Goal: Transaction & Acquisition: Subscribe to service/newsletter

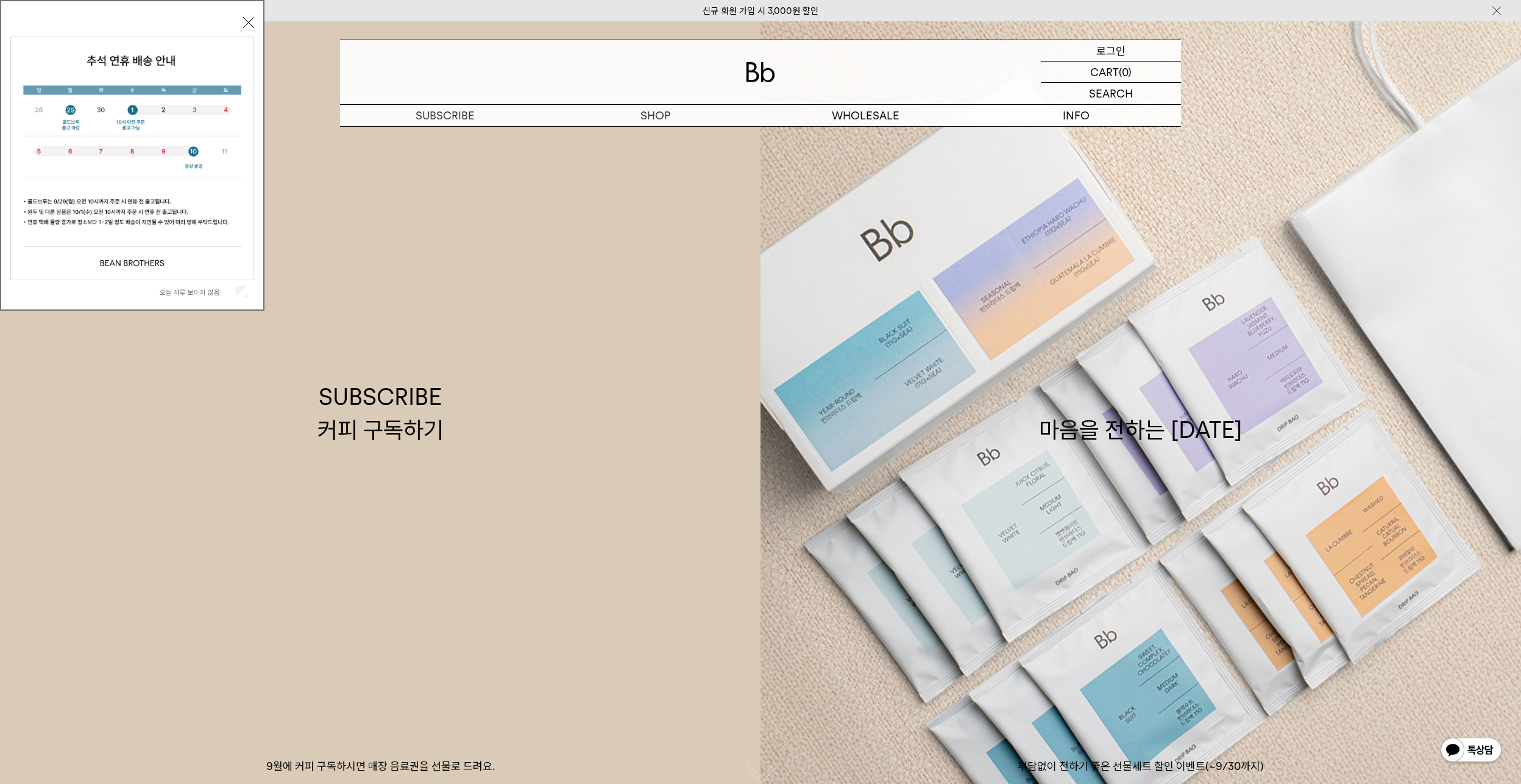
click at [1114, 48] on p "로그인" at bounding box center [1111, 50] width 30 height 21
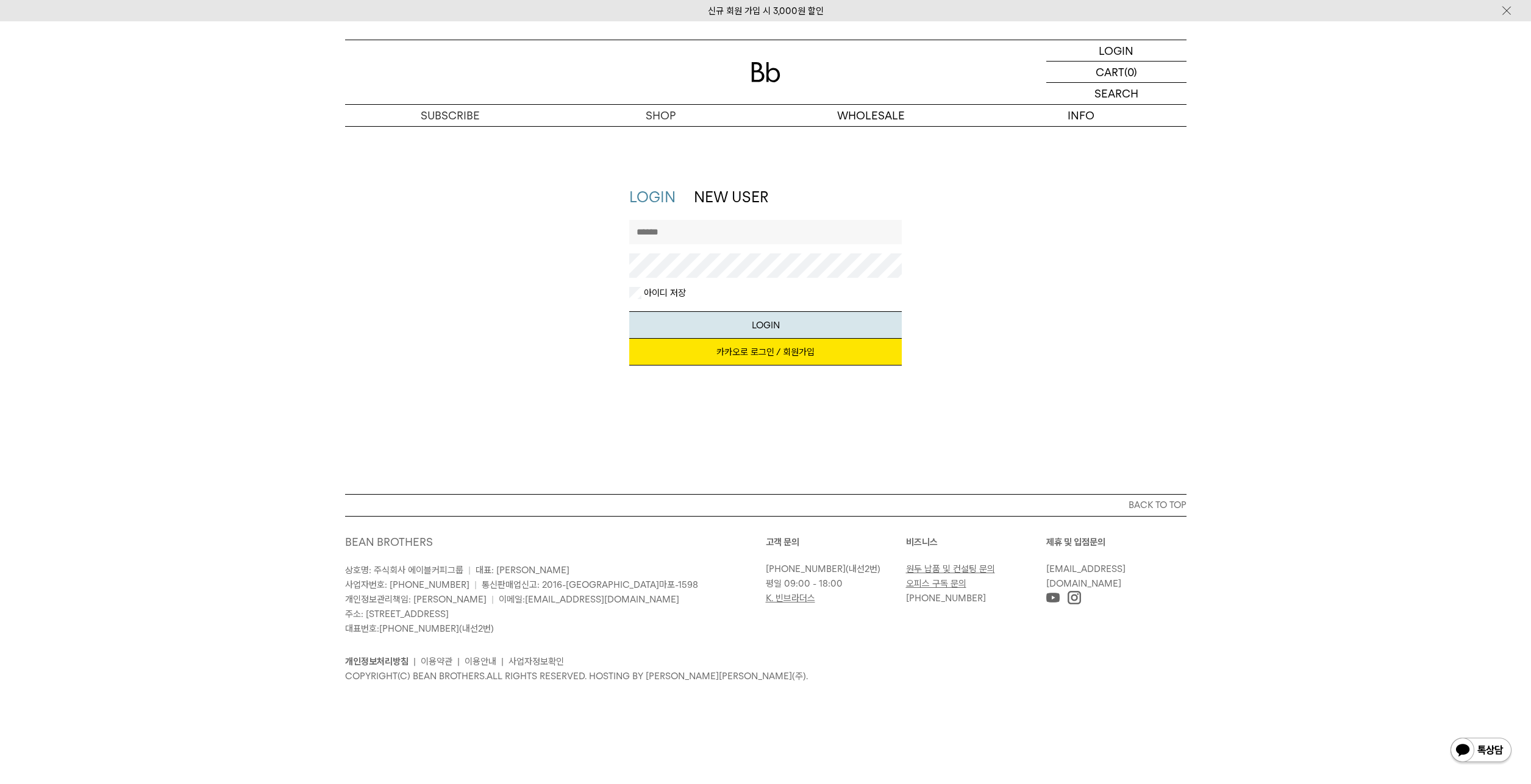
click at [768, 354] on link "카카오로 로그인 / 회원가입" at bounding box center [765, 351] width 272 height 27
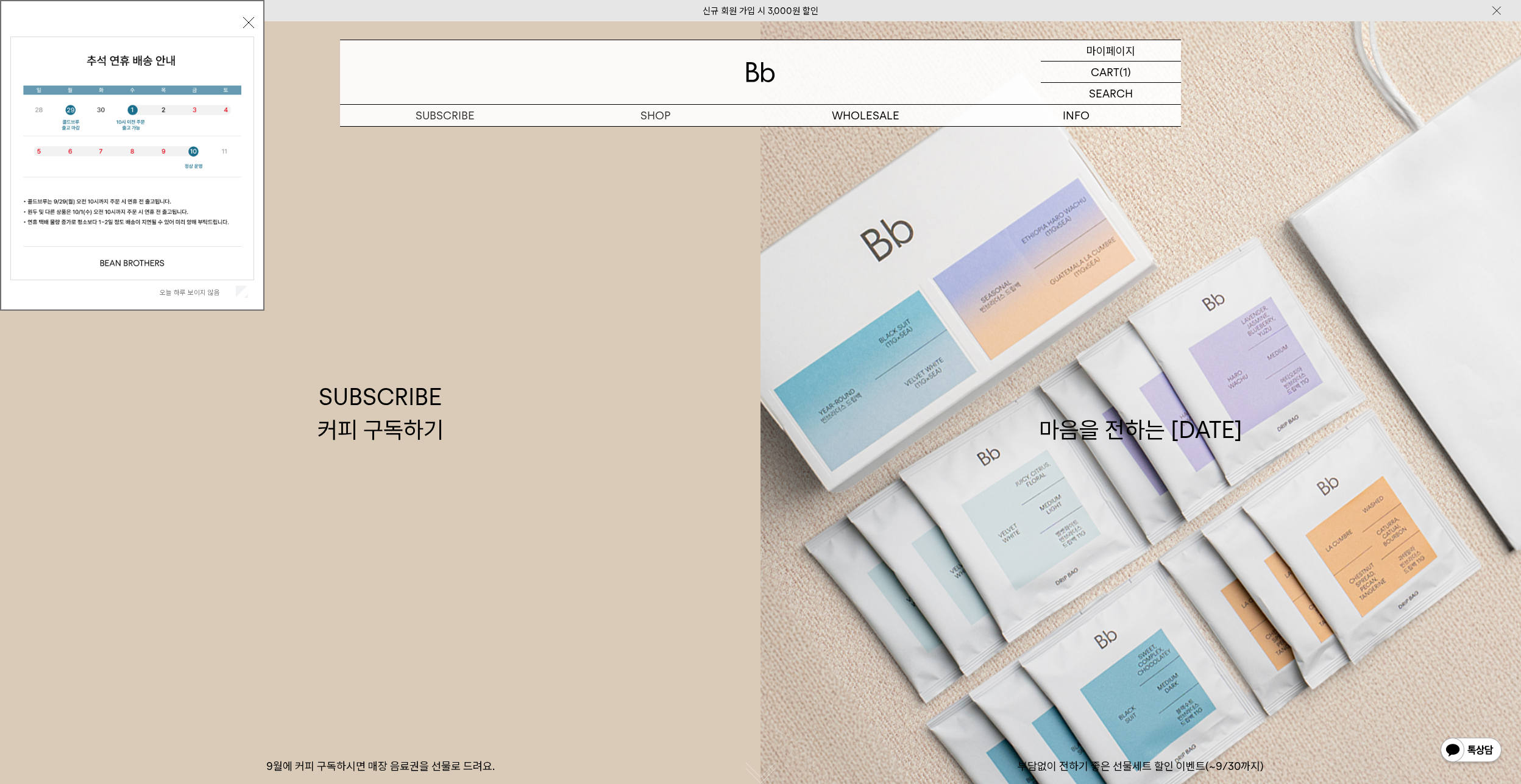
click at [1107, 51] on p "마이페이지" at bounding box center [1110, 50] width 49 height 21
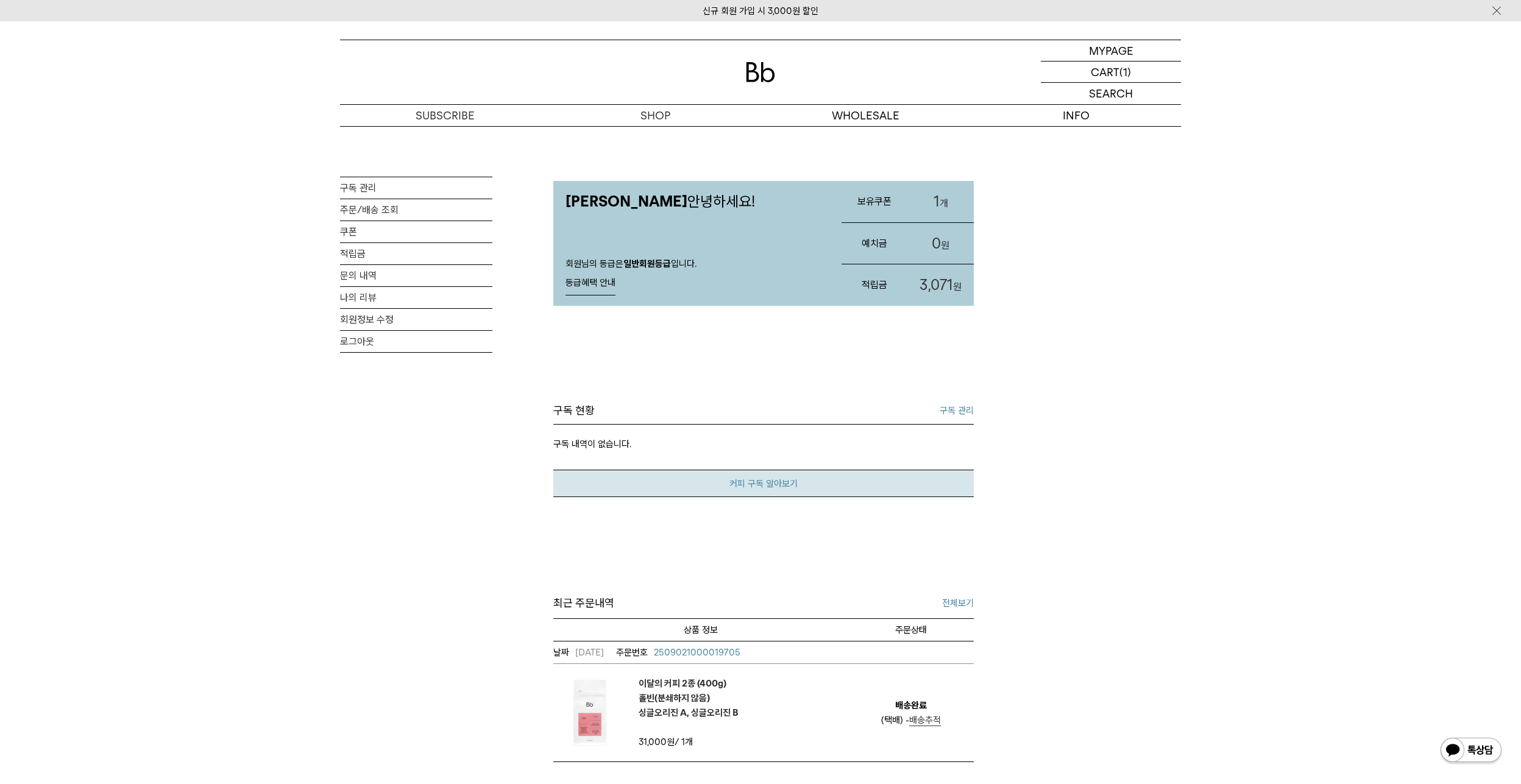
click at [840, 482] on link "커피 구독 알아보기" at bounding box center [763, 484] width 421 height 28
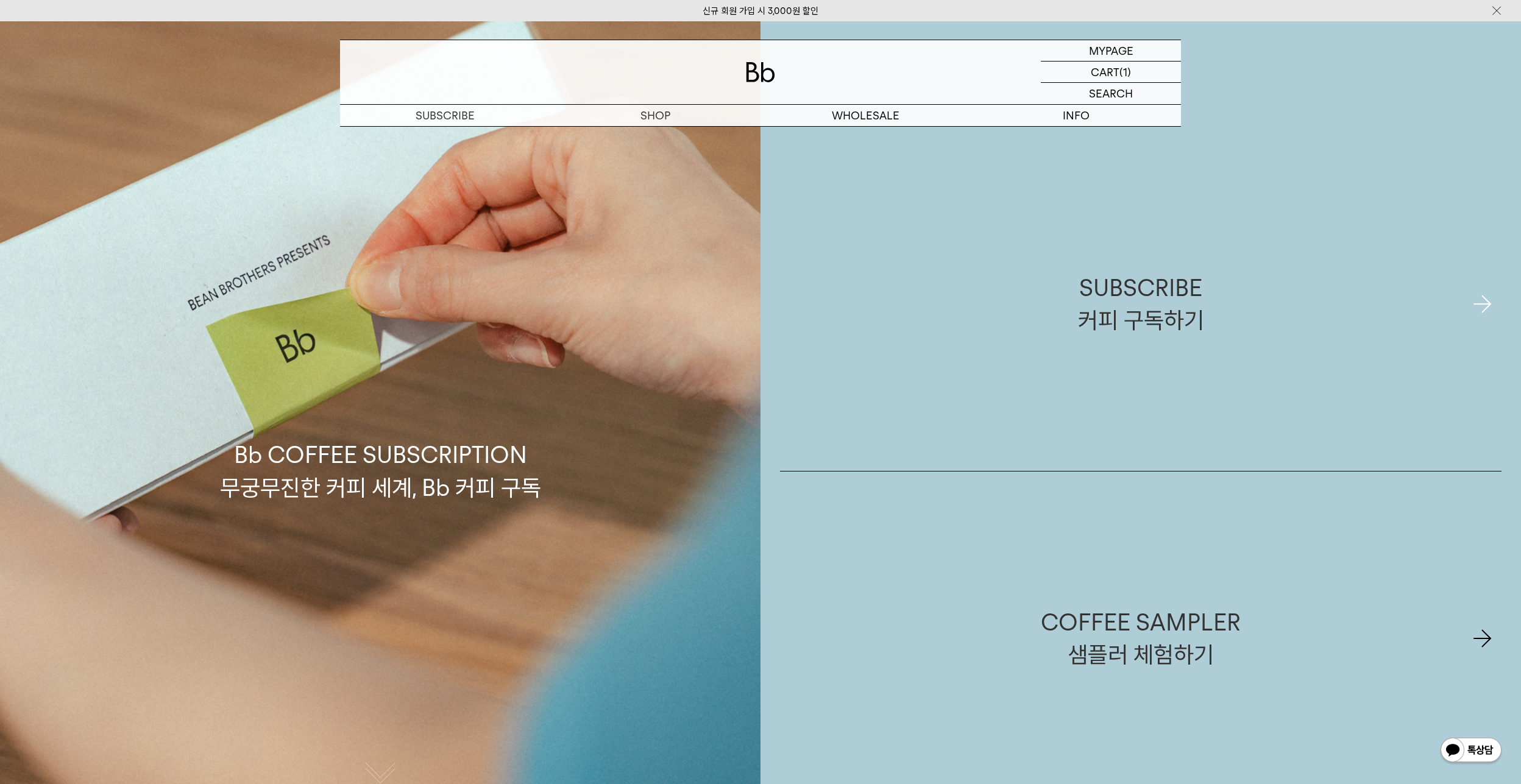
click at [1473, 300] on div "SUBSCRIBE 커피 구독하기" at bounding box center [1141, 304] width 722 height 335
click at [1491, 307] on div "SUBSCRIBE 커피 구독하기" at bounding box center [1141, 304] width 722 height 335
click at [1104, 50] on p "마이페이지" at bounding box center [1110, 50] width 49 height 21
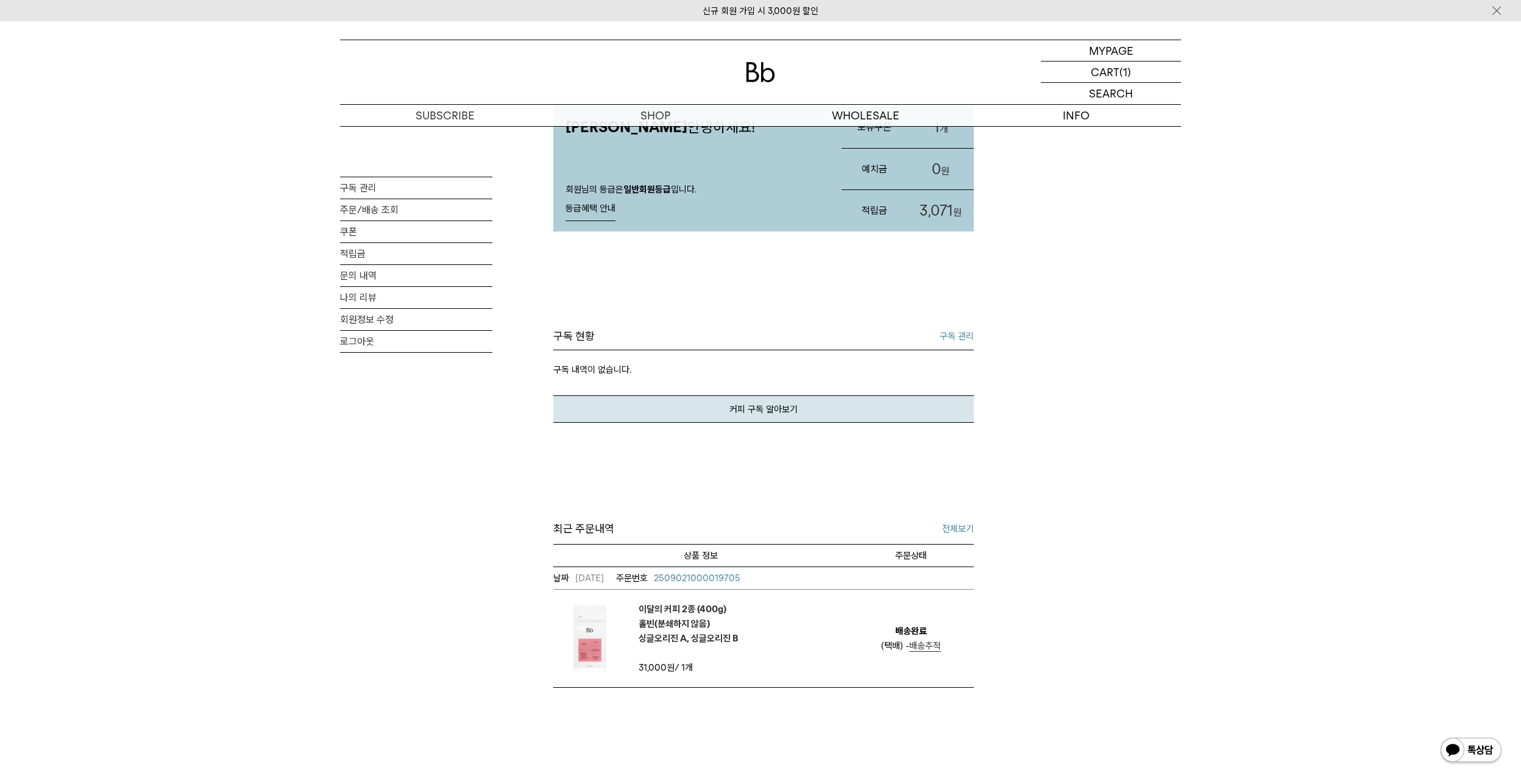
scroll to position [183, 0]
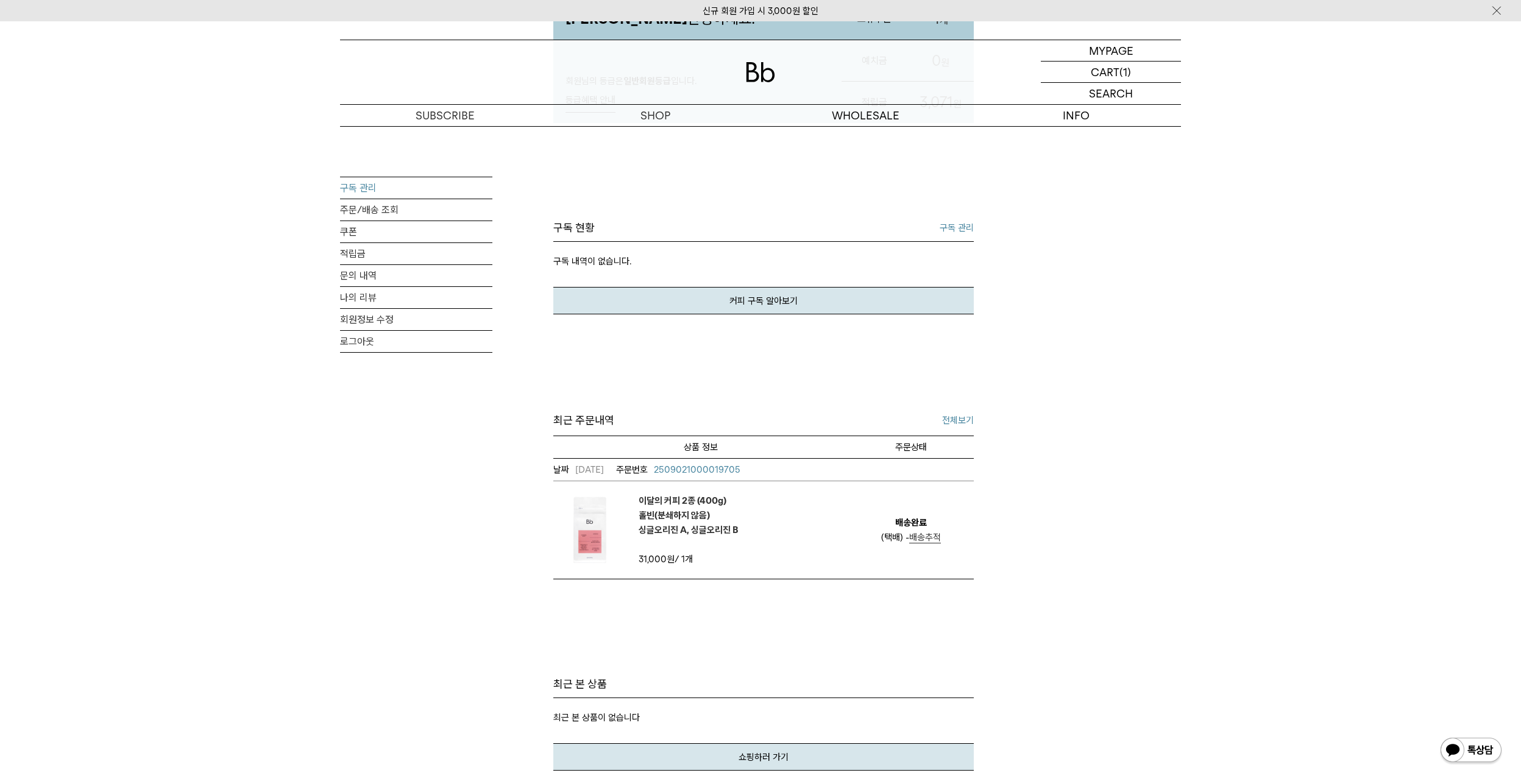
click at [365, 189] on link "구독 관리" at bounding box center [416, 188] width 152 height 22
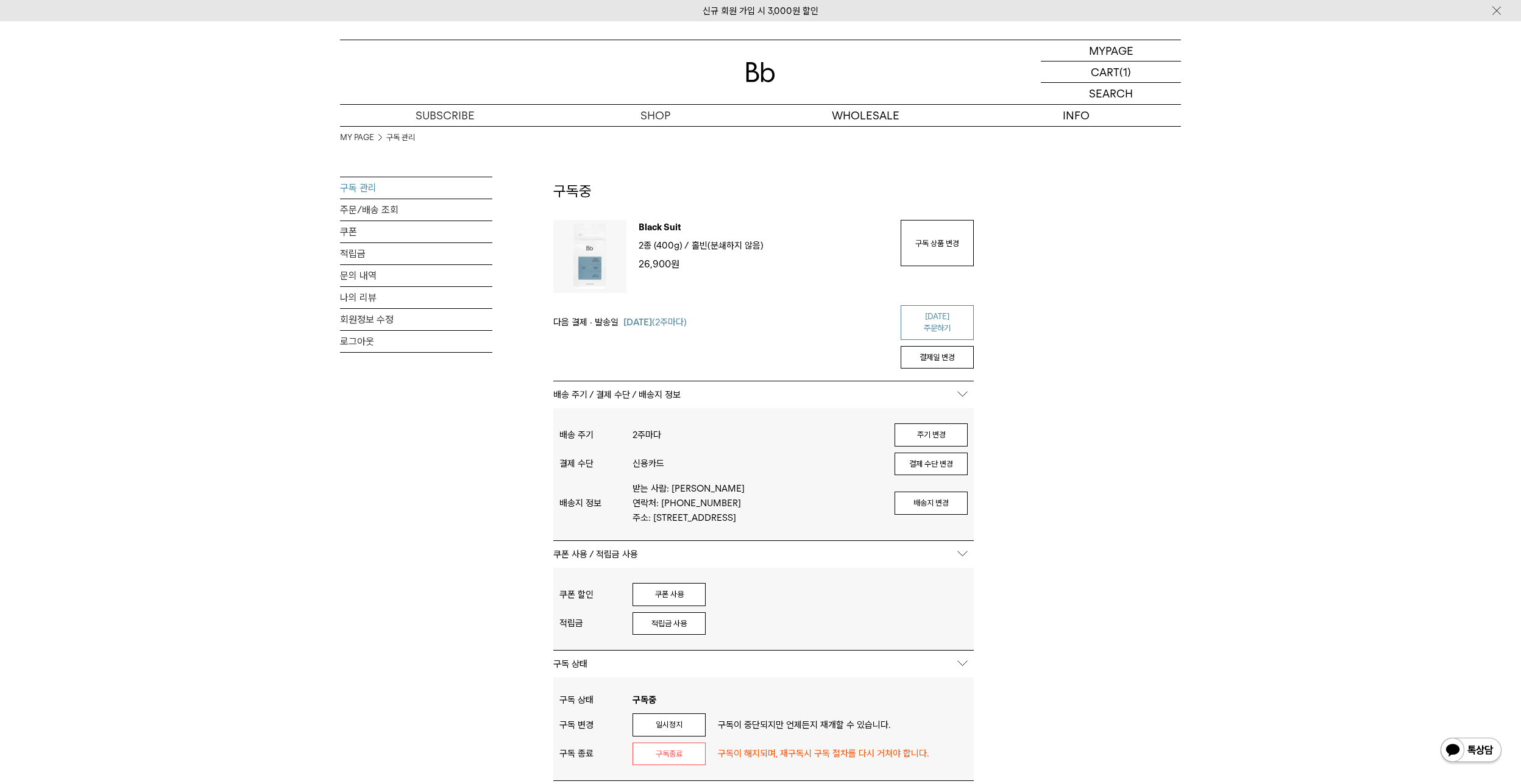
click at [928, 319] on link "[DATE] 주문하기" at bounding box center [938, 322] width 73 height 35
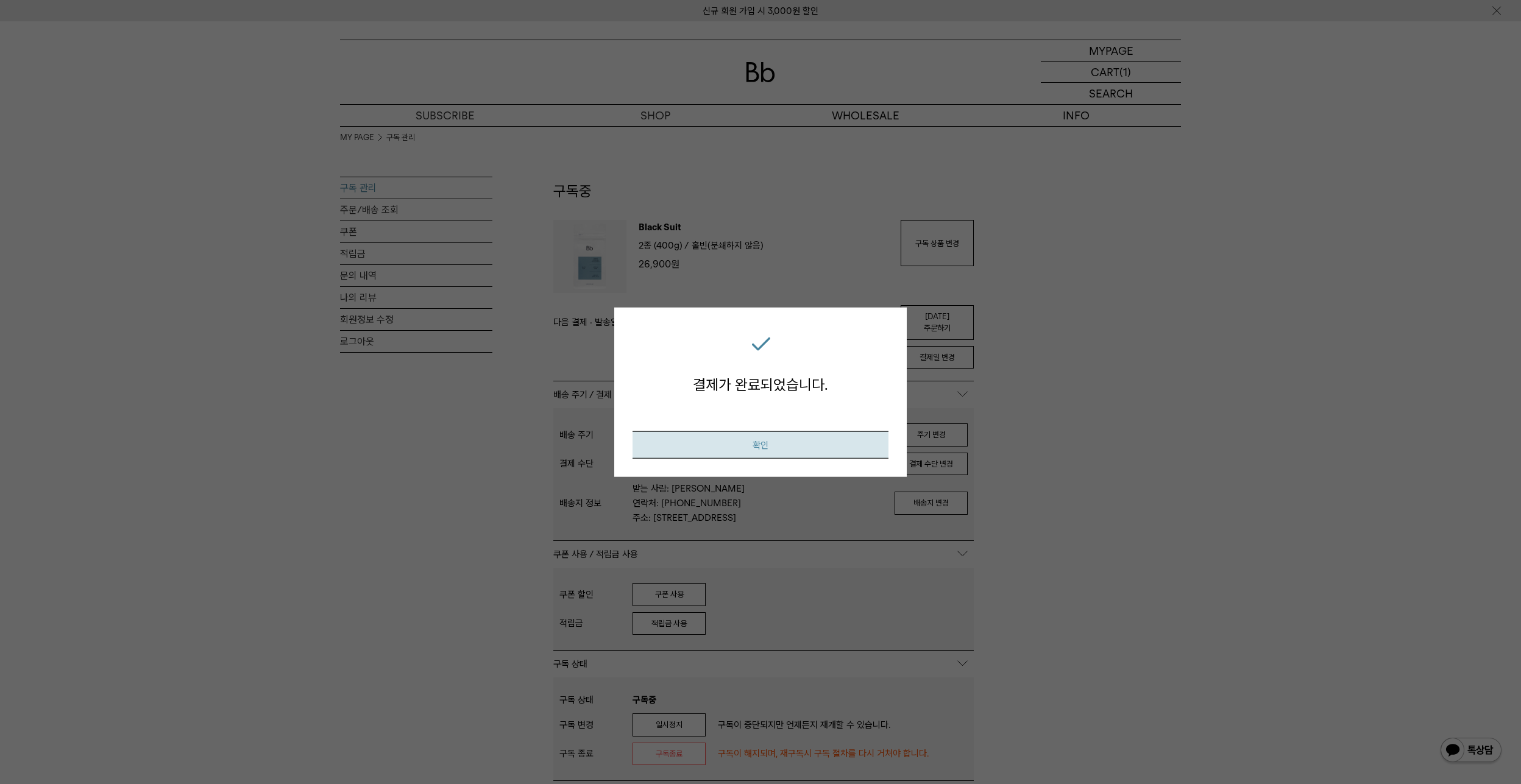
click at [756, 445] on button "확인" at bounding box center [760, 445] width 256 height 28
